Goal: Complete application form

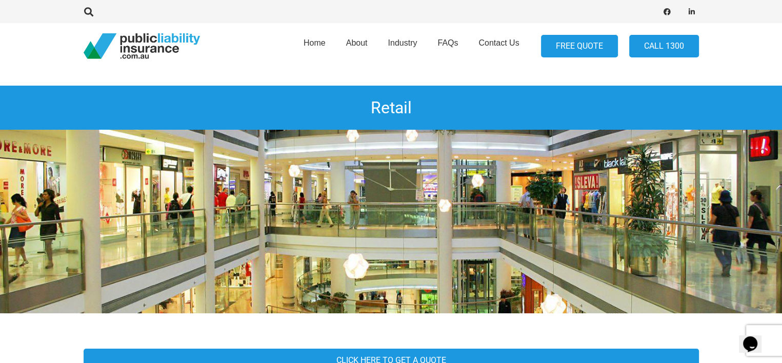
click at [581, 44] on link "FREE QUOTE" at bounding box center [579, 46] width 77 height 23
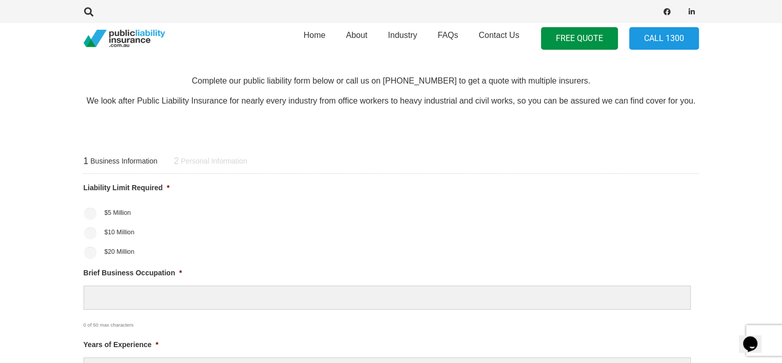
scroll to position [326, 0]
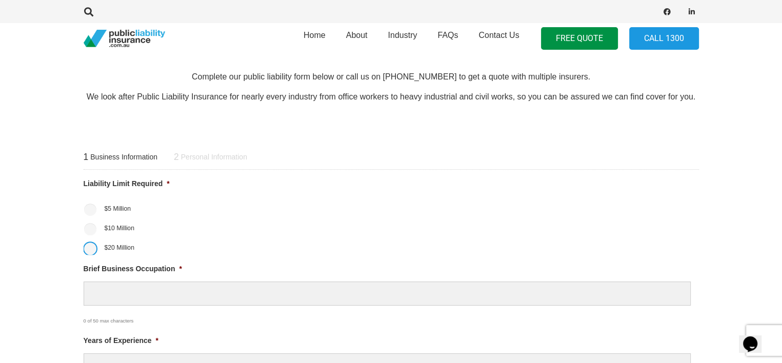
click at [86, 252] on input "$20 Million" at bounding box center [90, 248] width 12 height 12
radio input "true"
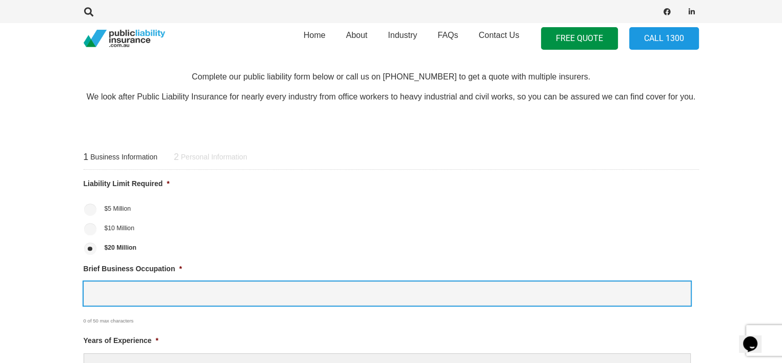
click at [109, 295] on input "Brief Business Occupation *" at bounding box center [387, 293] width 607 height 24
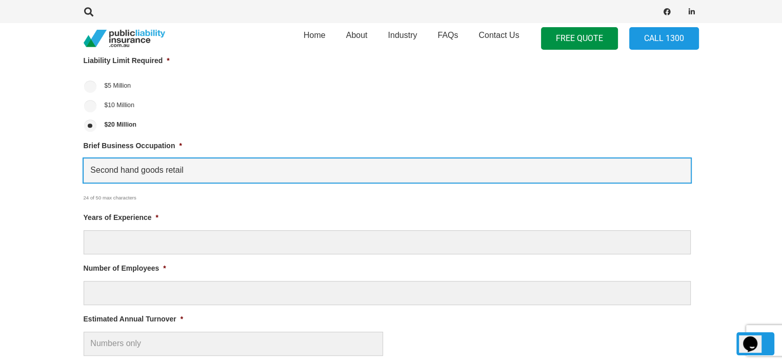
scroll to position [450, 0]
type input "Second hand goods retail"
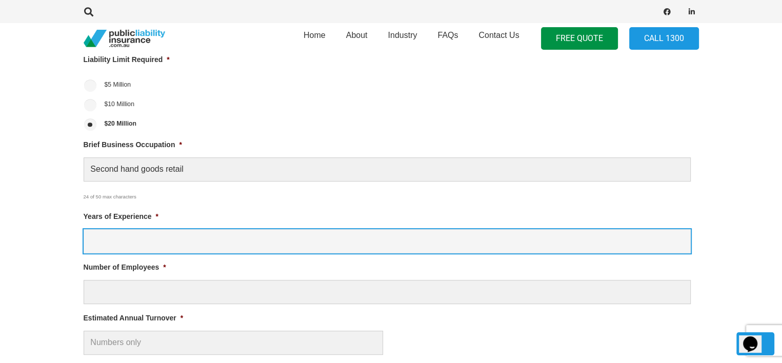
click at [126, 240] on input "Years of Experience *" at bounding box center [387, 241] width 607 height 24
type input "0"
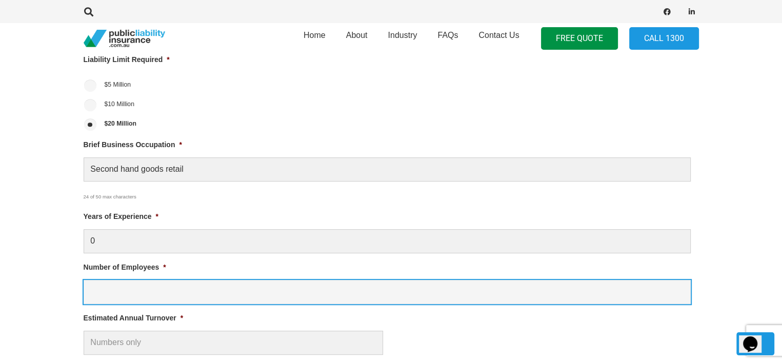
click at [109, 290] on input "Number of Employees *" at bounding box center [387, 292] width 607 height 24
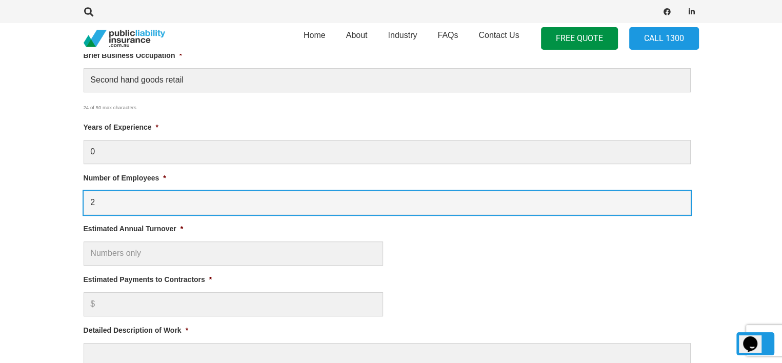
scroll to position [539, 0]
type input "2"
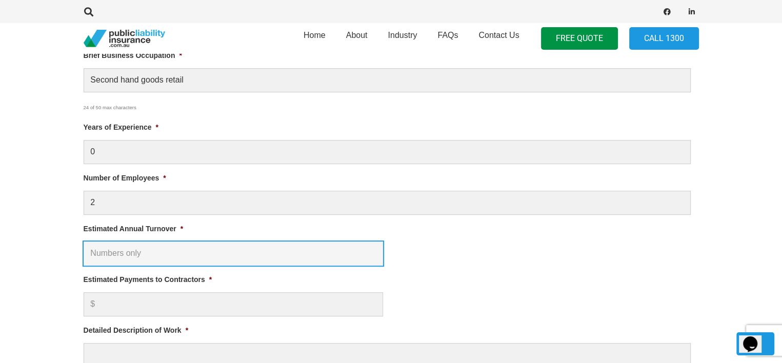
click at [123, 253] on input "Estimated Annual Turnover *" at bounding box center [233, 253] width 299 height 24
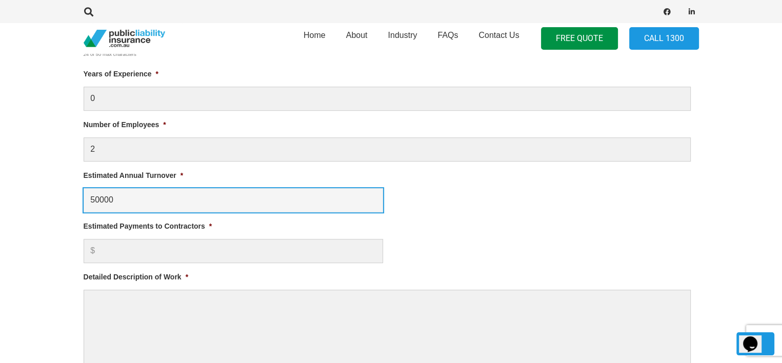
scroll to position [595, 0]
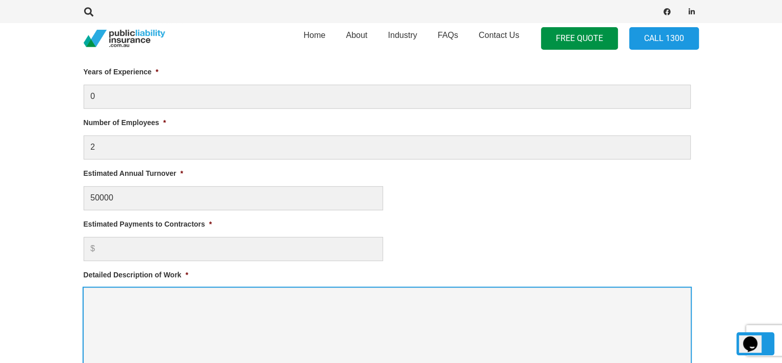
type input "$ 50,000.00"
click at [111, 306] on textarea "Detailed Description of Work *" at bounding box center [387, 329] width 607 height 82
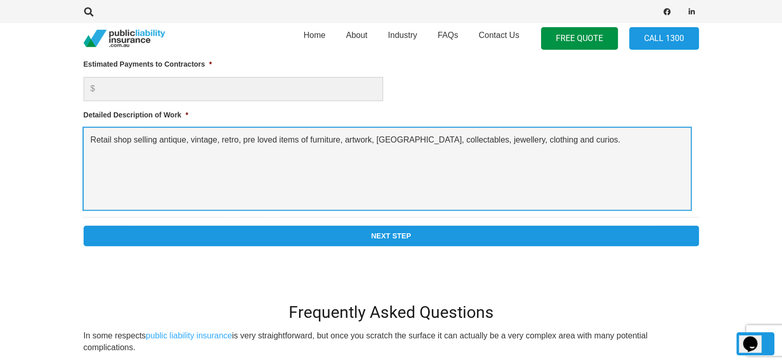
scroll to position [756, 0]
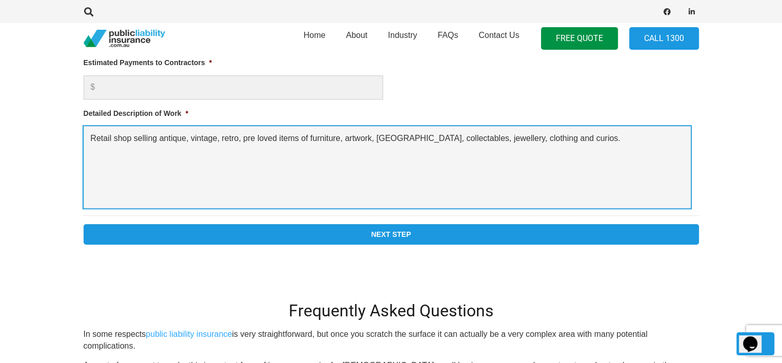
type textarea "Retail shop selling antique, vintage, retro, pre loved items of furniture, artw…"
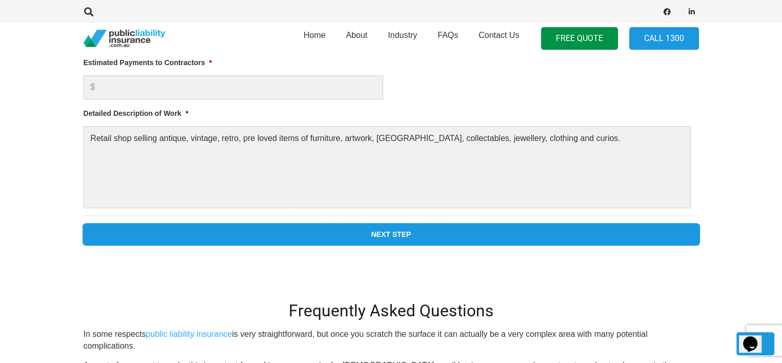
click at [370, 231] on input "Next Step" at bounding box center [391, 234] width 615 height 21
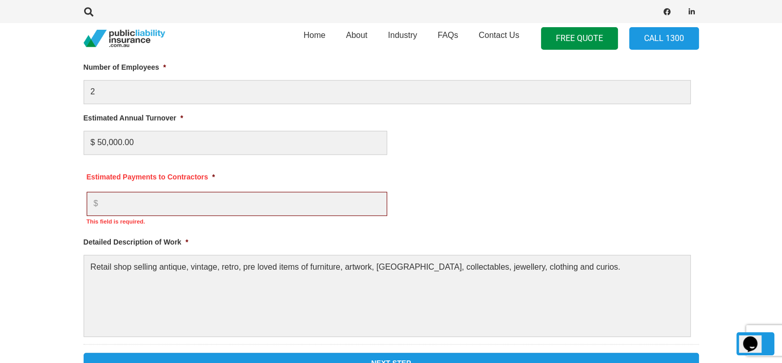
scroll to position [713, 0]
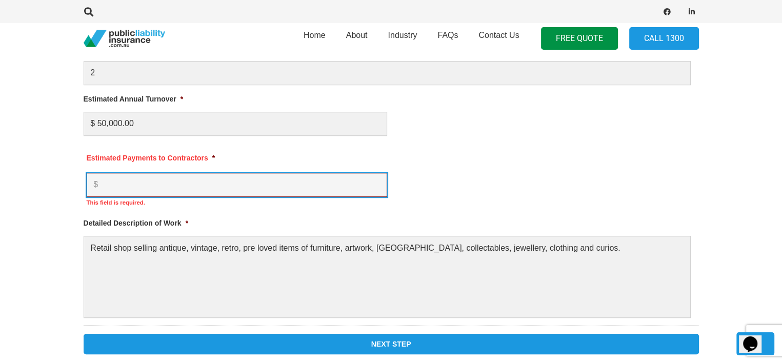
click at [156, 180] on input "Estimated Payments to Contractors *" at bounding box center [237, 185] width 300 height 24
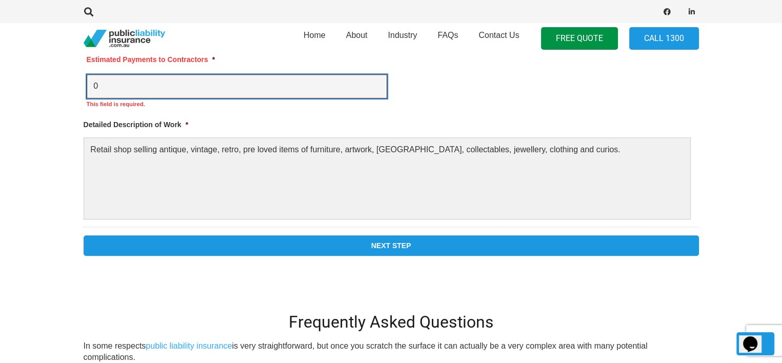
scroll to position [870, 0]
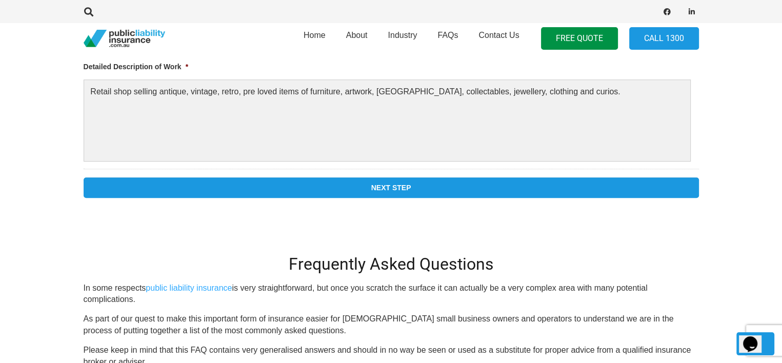
type input "0"
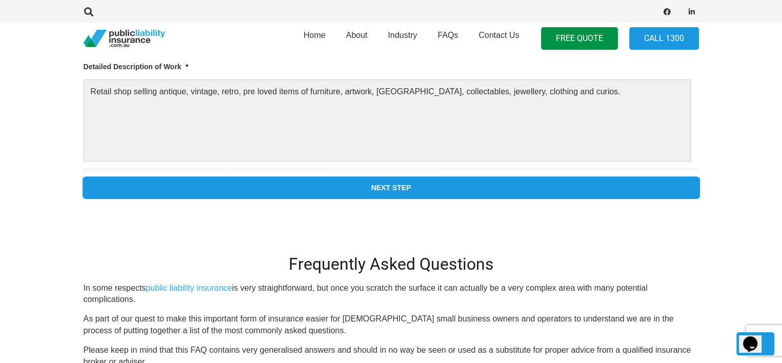
click at [428, 182] on input "Next Step" at bounding box center [391, 187] width 615 height 21
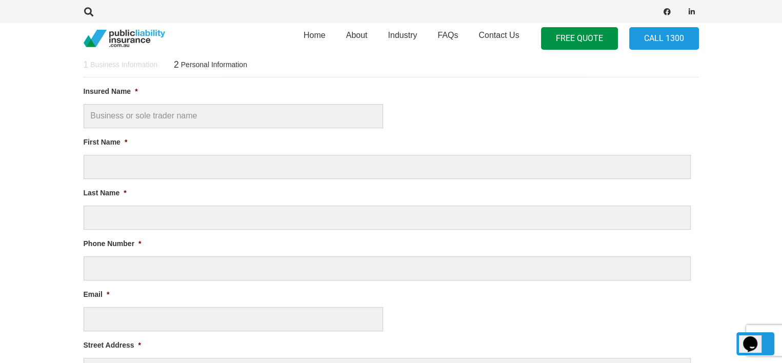
scroll to position [0, 0]
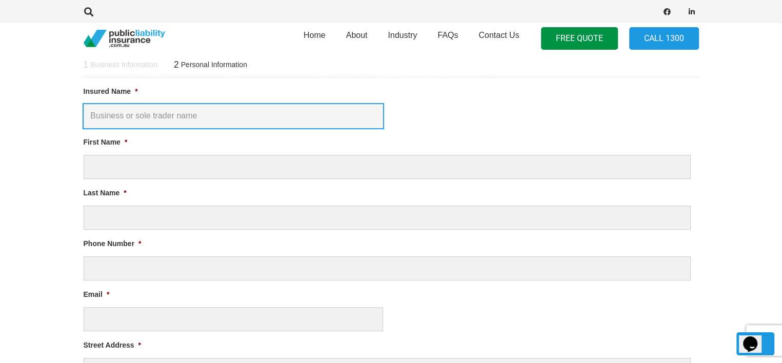
click at [201, 115] on input "Insured Name *" at bounding box center [233, 116] width 299 height 24
click at [183, 121] on input "[PERSON_NAME] TA beach Styreet Emporium" at bounding box center [233, 116] width 299 height 24
type input "[PERSON_NAME] [GEOGRAPHIC_DATA] Emporium"
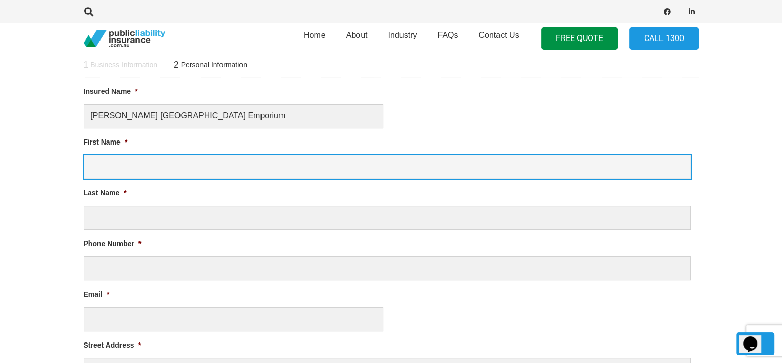
click at [137, 161] on input "First Name *" at bounding box center [387, 167] width 607 height 24
type input "Grant"
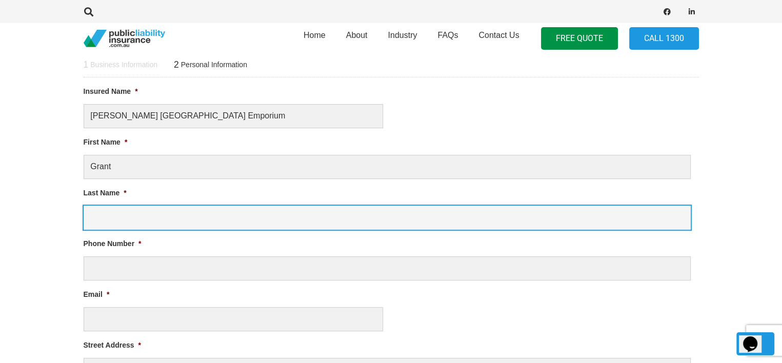
click at [111, 223] on input "Last Name *" at bounding box center [387, 218] width 607 height 24
type input "Finlay"
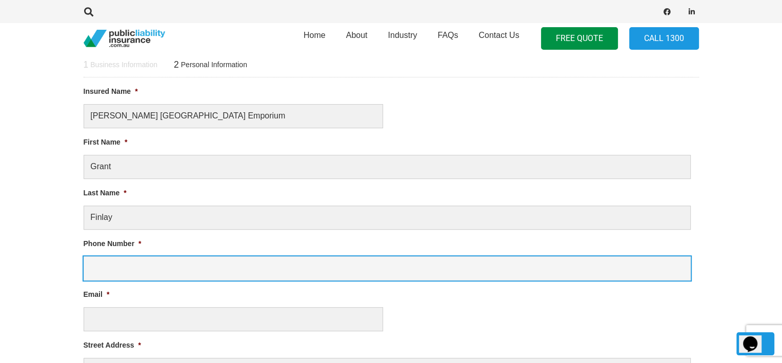
click at [105, 262] on input "Phone Number *" at bounding box center [387, 268] width 607 height 24
type input "0419678237"
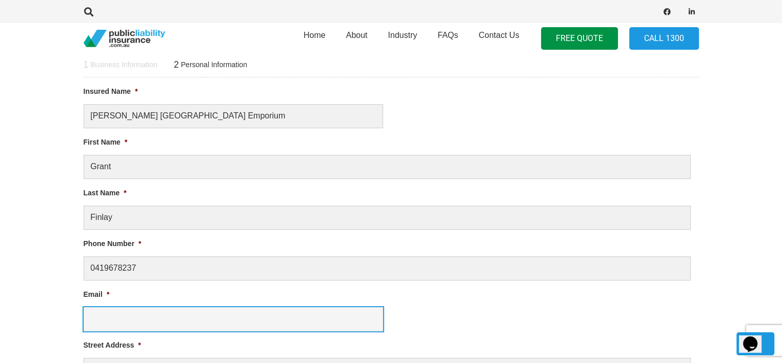
click at [96, 317] on input "Email *" at bounding box center [233, 319] width 299 height 24
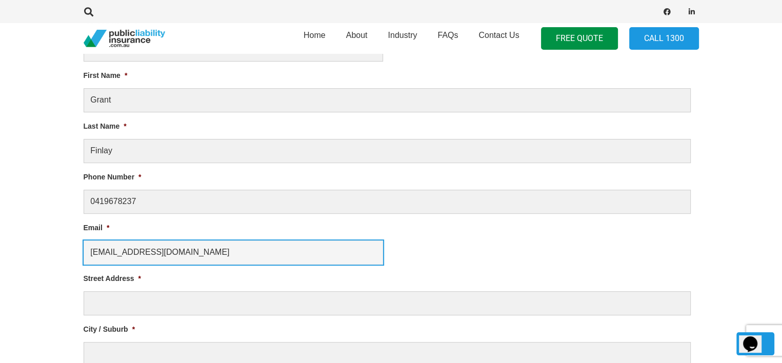
scroll to position [485, 0]
type input "[EMAIL_ADDRESS][DOMAIN_NAME]"
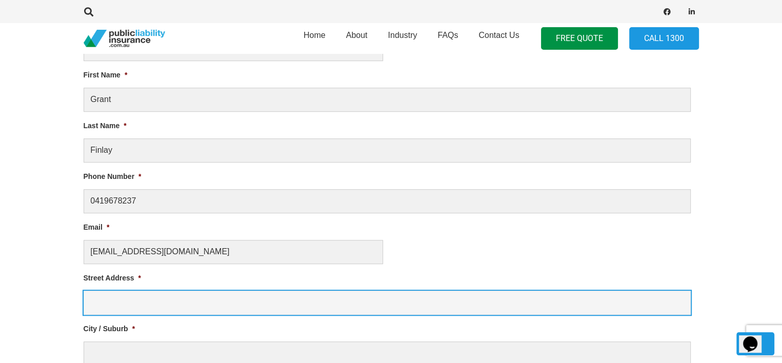
click at [103, 302] on input "Street Address *" at bounding box center [387, 303] width 607 height 24
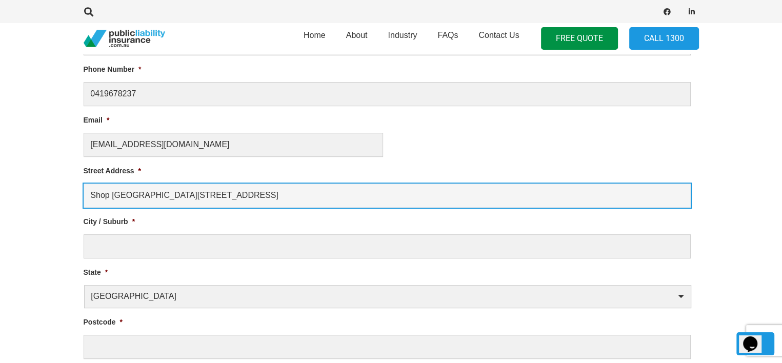
scroll to position [592, 0]
type input "Shop [GEOGRAPHIC_DATA][STREET_ADDRESS]"
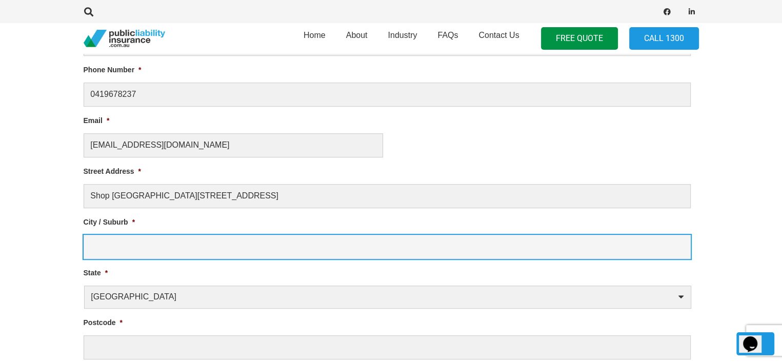
click at [121, 246] on input "City / Suburb *" at bounding box center [387, 247] width 607 height 24
type input "Tuncurry"
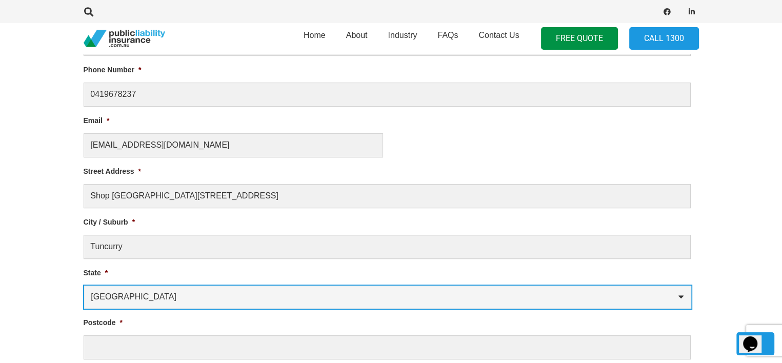
click at [198, 296] on select "[GEOGRAPHIC_DATA] [GEOGRAPHIC_DATA] [GEOGRAPHIC_DATA] [GEOGRAPHIC_DATA] [GEOGRA…" at bounding box center [387, 296] width 607 height 23
select select "[GEOGRAPHIC_DATA]"
click at [84, 285] on select "[GEOGRAPHIC_DATA] [GEOGRAPHIC_DATA] [GEOGRAPHIC_DATA] [GEOGRAPHIC_DATA] [GEOGRA…" at bounding box center [387, 296] width 607 height 23
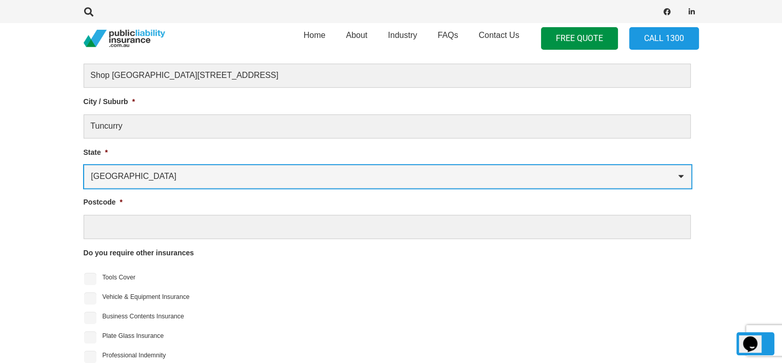
scroll to position [723, 0]
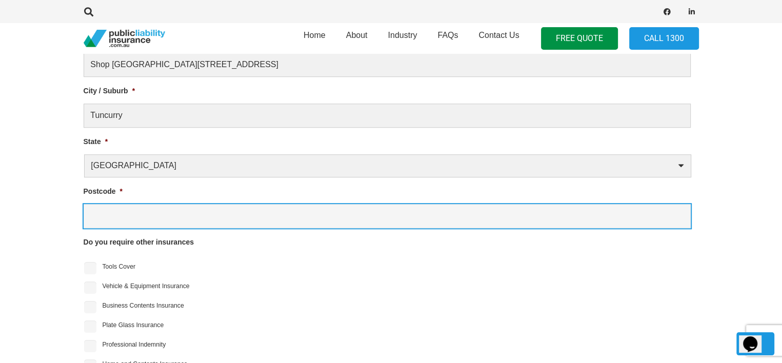
click at [131, 210] on input "Postcode *" at bounding box center [387, 216] width 607 height 24
type input "2428"
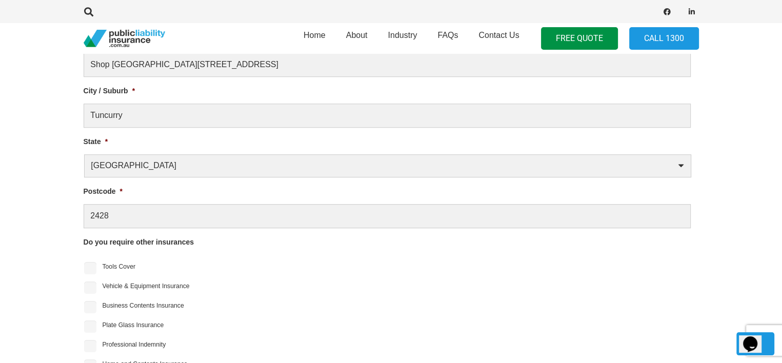
click at [336, 286] on li "Vehicle & Equipment Insurance" at bounding box center [391, 285] width 615 height 15
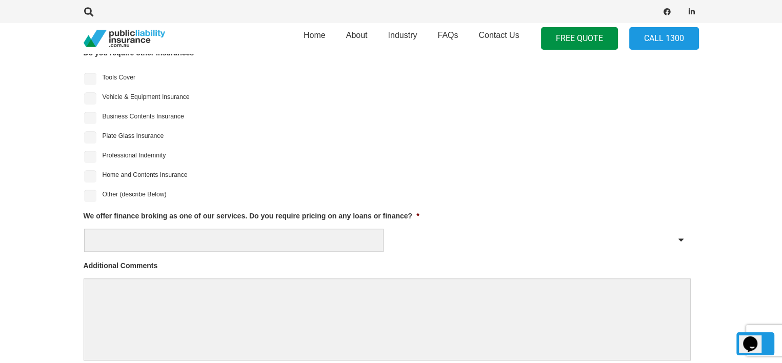
scroll to position [913, 0]
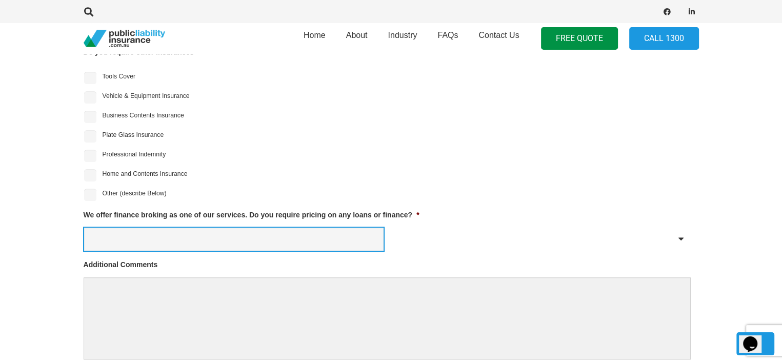
click at [216, 234] on select "Yes No" at bounding box center [233, 239] width 299 height 23
select select "No"
click at [84, 228] on select "Yes No" at bounding box center [233, 239] width 299 height 23
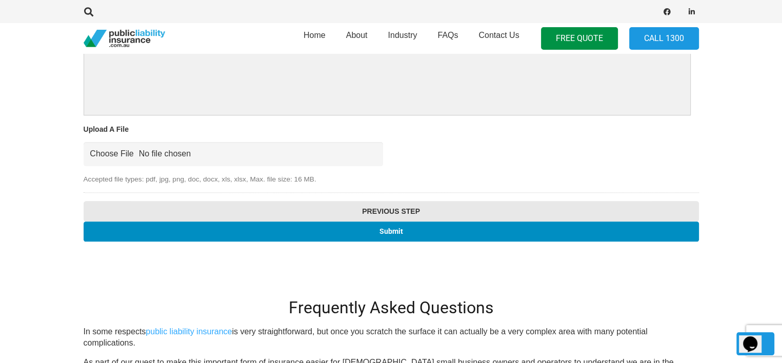
scroll to position [1159, 0]
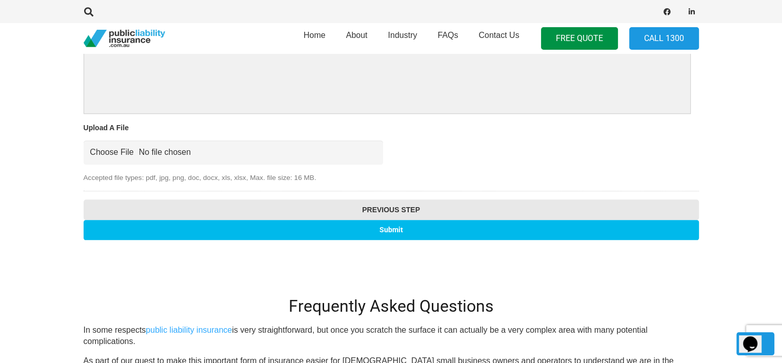
click at [396, 228] on input "Submit" at bounding box center [391, 230] width 615 height 20
